Goal: Transaction & Acquisition: Purchase product/service

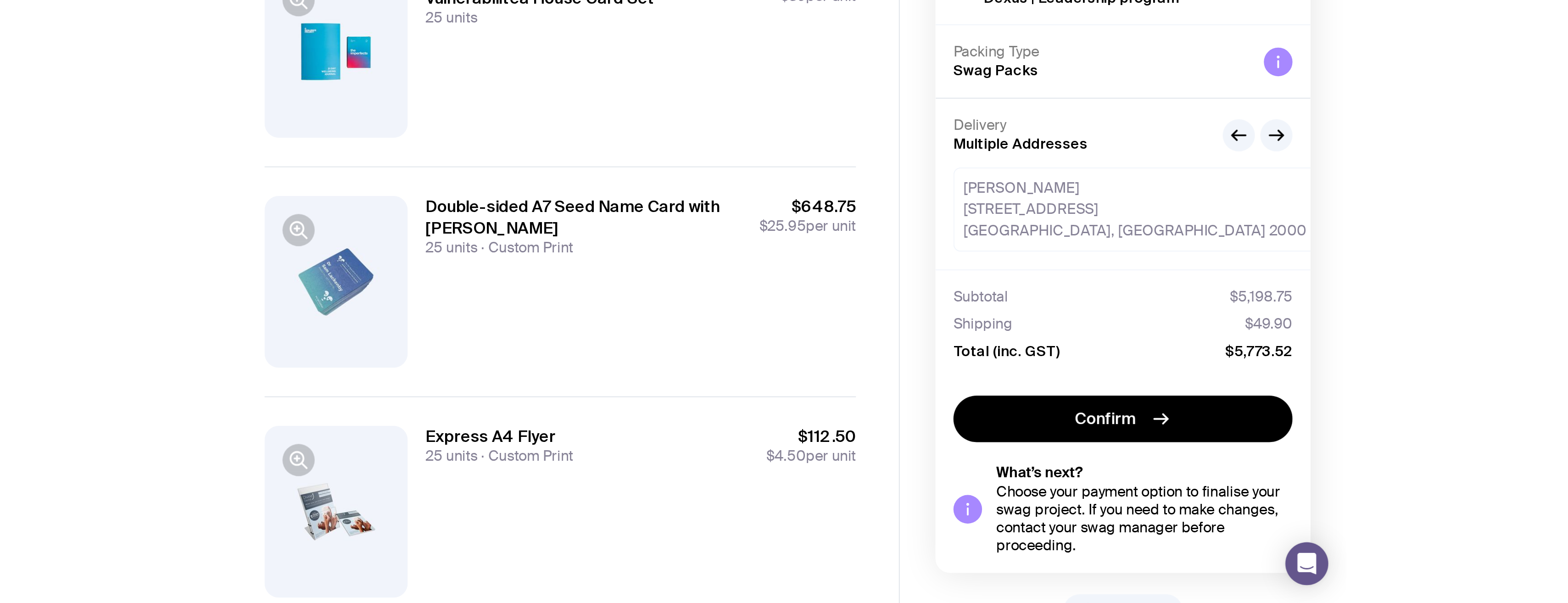
scroll to position [627, 0]
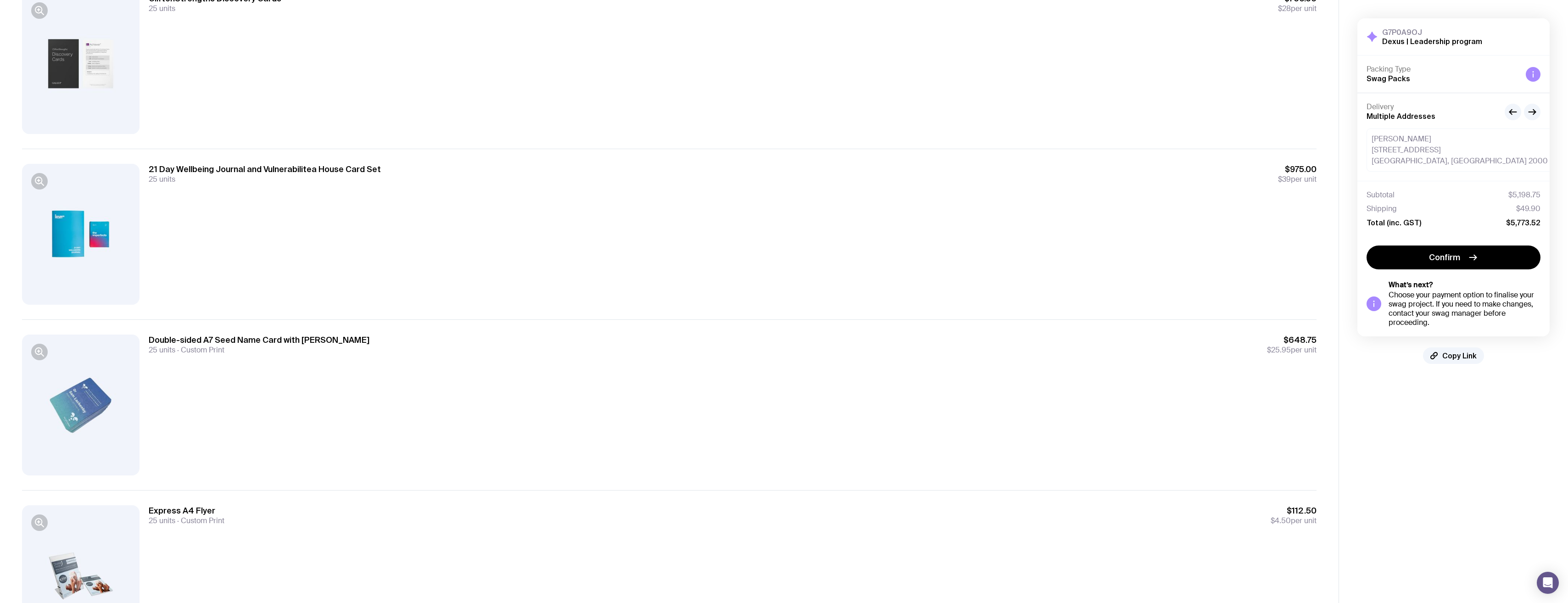
click at [79, 308] on div at bounding box center [81, 404] width 118 height 141
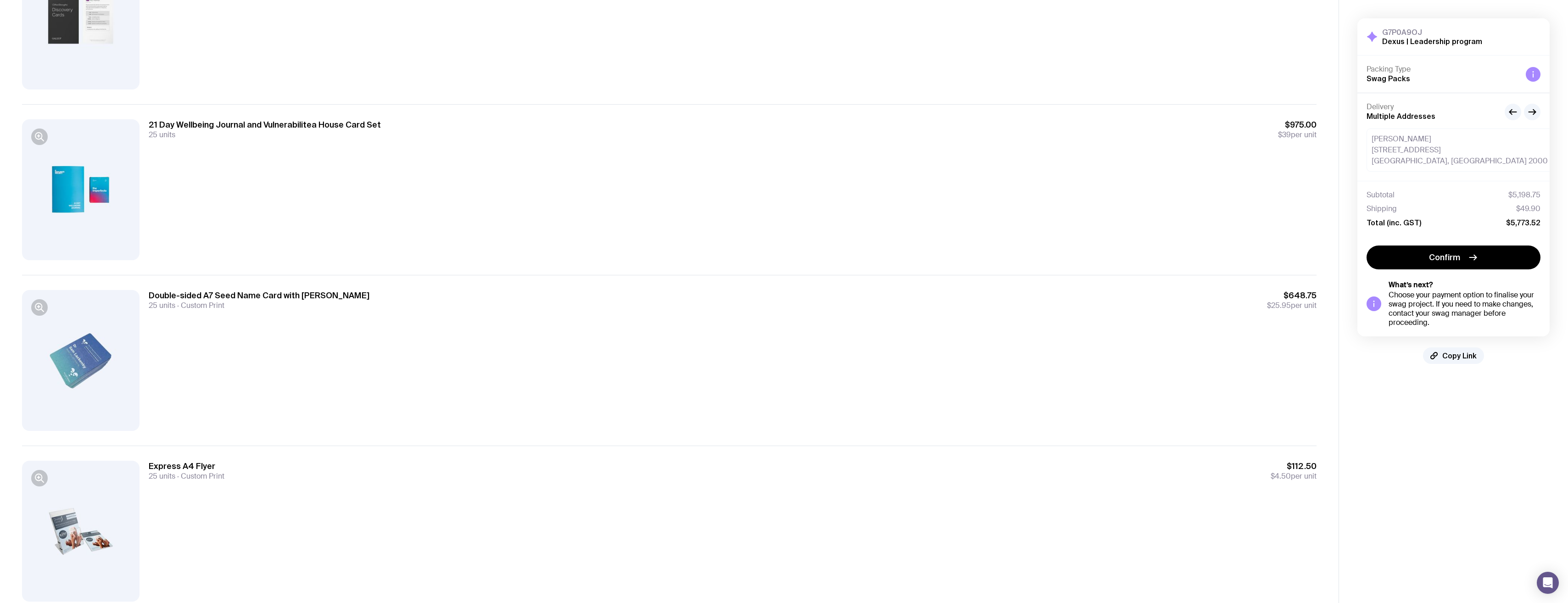
scroll to position [703, 0]
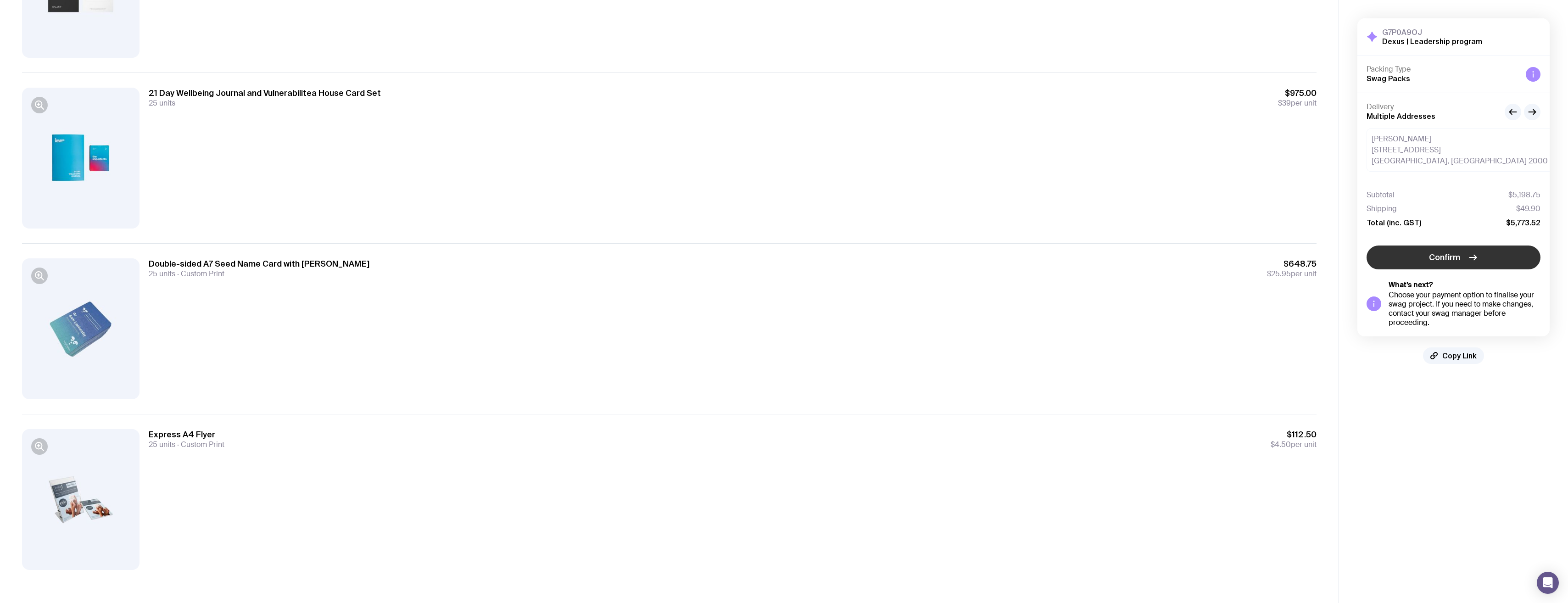
click at [576, 261] on span "Confirm" at bounding box center [1444, 257] width 31 height 11
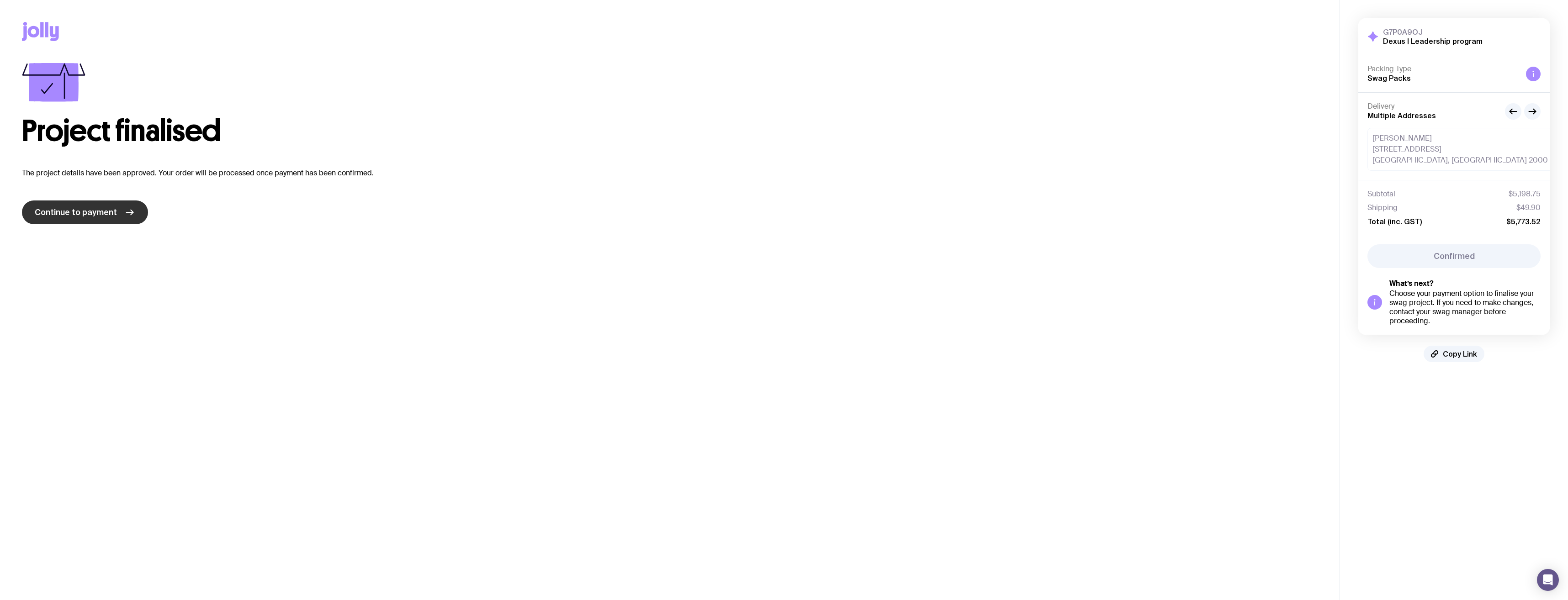
click at [117, 211] on link "Continue to payment" at bounding box center [85, 212] width 126 height 24
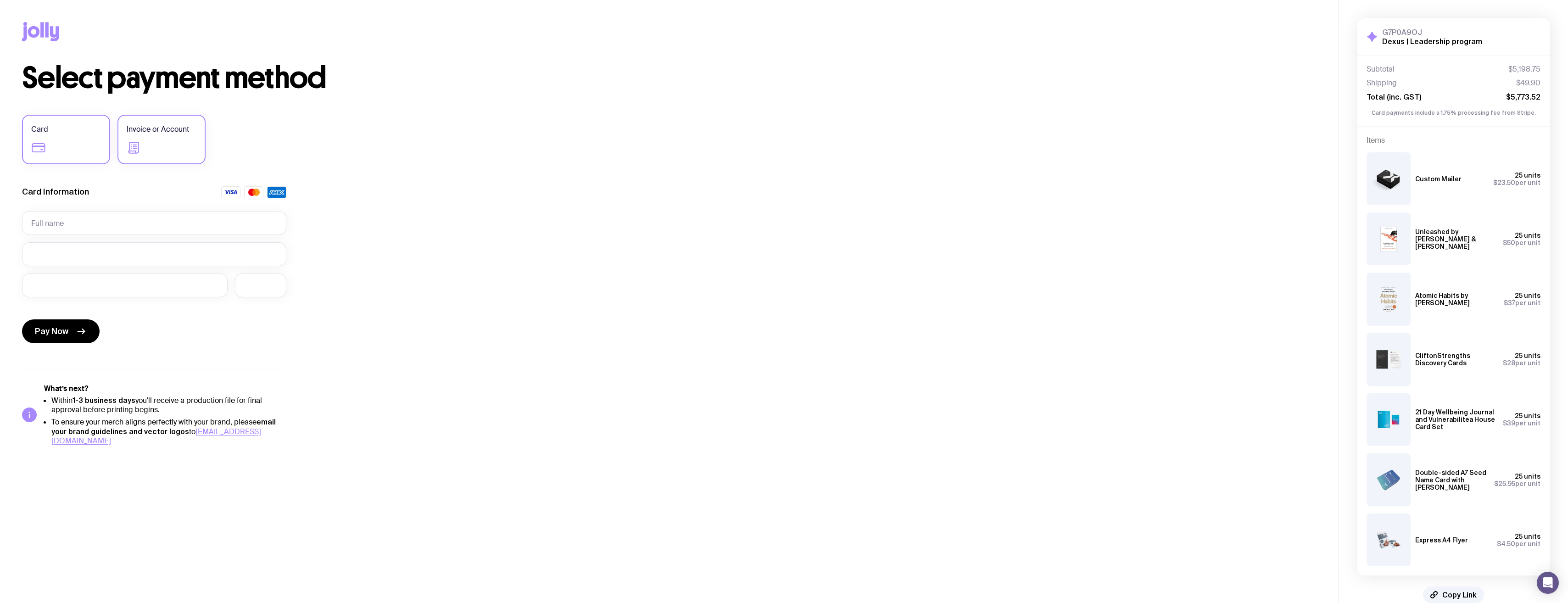
click at [141, 134] on span "Invoice or Account" at bounding box center [158, 129] width 62 height 11
click at [0, 0] on input "Invoice or Account" at bounding box center [0, 0] width 0 height 0
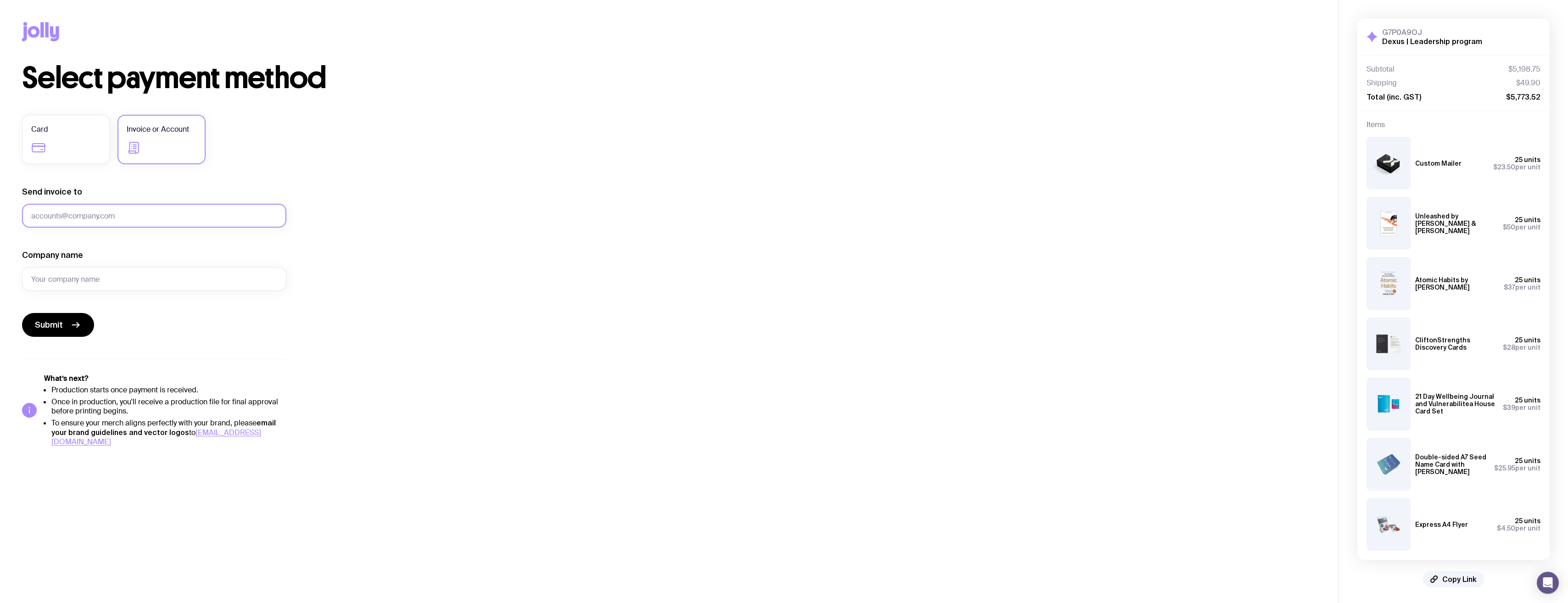
drag, startPoint x: 57, startPoint y: 211, endPoint x: 61, endPoint y: 209, distance: 4.5
click at [57, 211] on input "Send invoice to" at bounding box center [154, 215] width 264 height 24
type input "[PERSON_NAME][EMAIL_ADDRESS][PERSON_NAME][DOMAIN_NAME]"
click at [79, 277] on input "Company name" at bounding box center [154, 279] width 264 height 24
type input "Dexus"
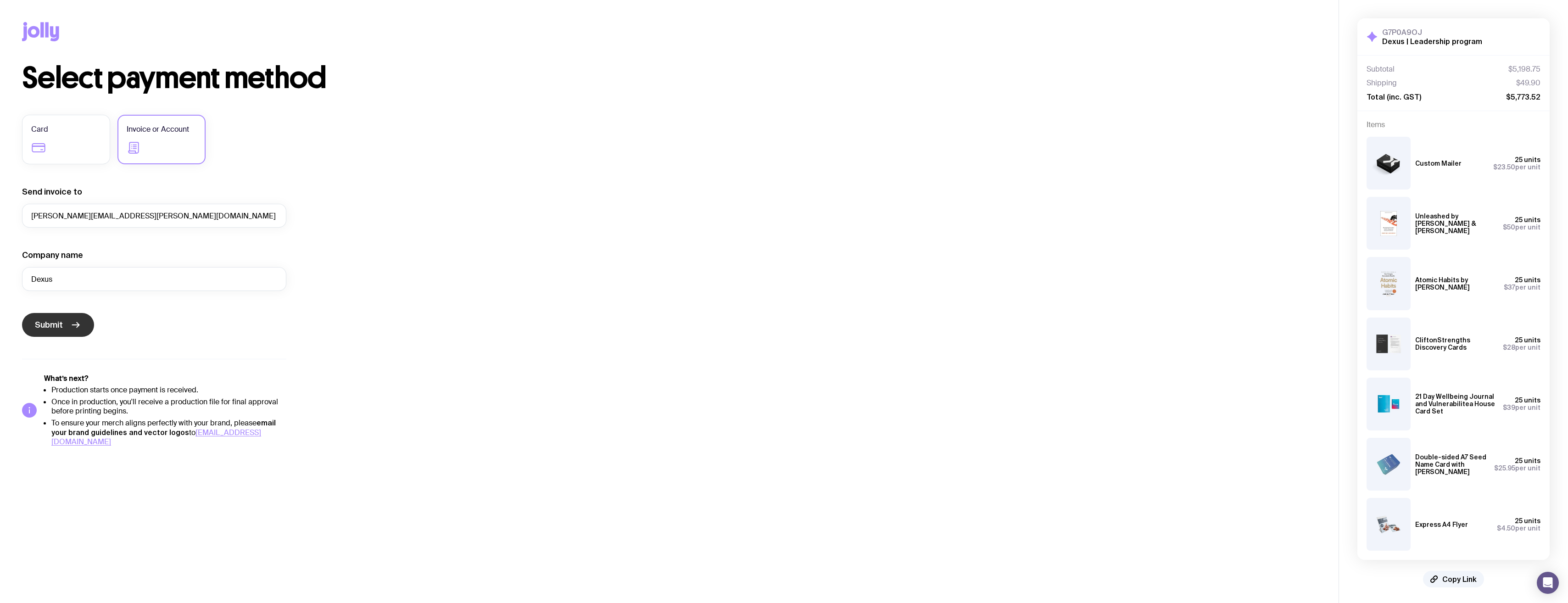
click at [71, 308] on icon "submit" at bounding box center [75, 324] width 11 height 11
